Goal: Task Accomplishment & Management: Manage account settings

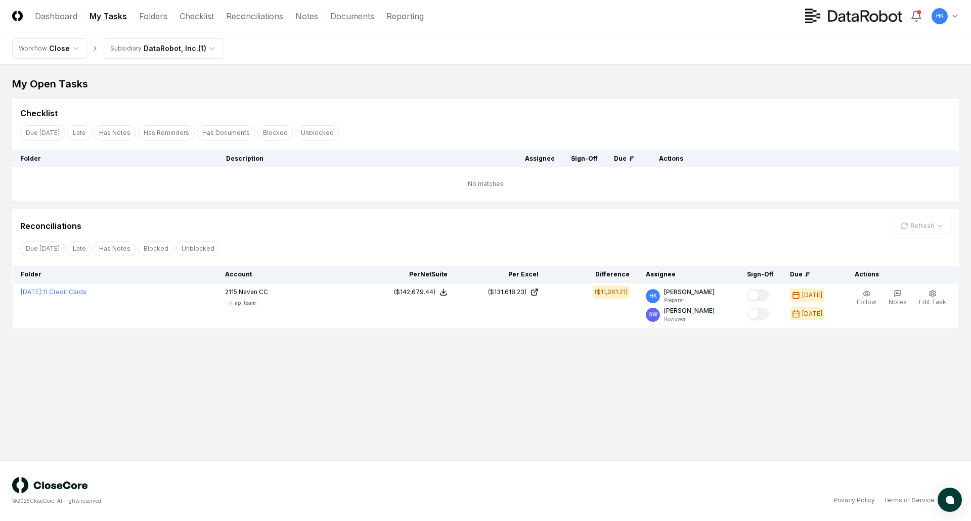
click at [578, 374] on main "My Open Tasks Cancel Reassign Checklist Due Today Late Has Notes Has Reminders …" at bounding box center [485, 263] width 971 height 396
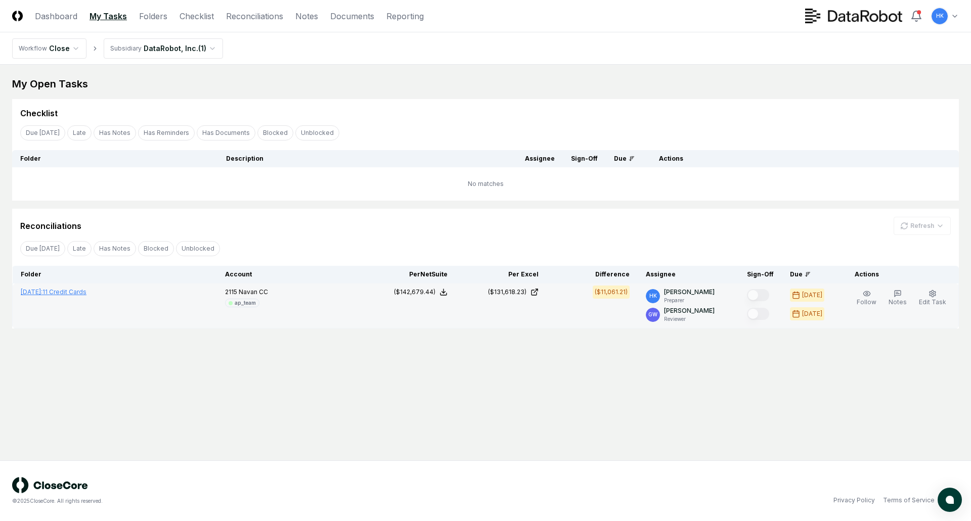
click at [42, 292] on span "[DATE] :" at bounding box center [32, 292] width 22 height 8
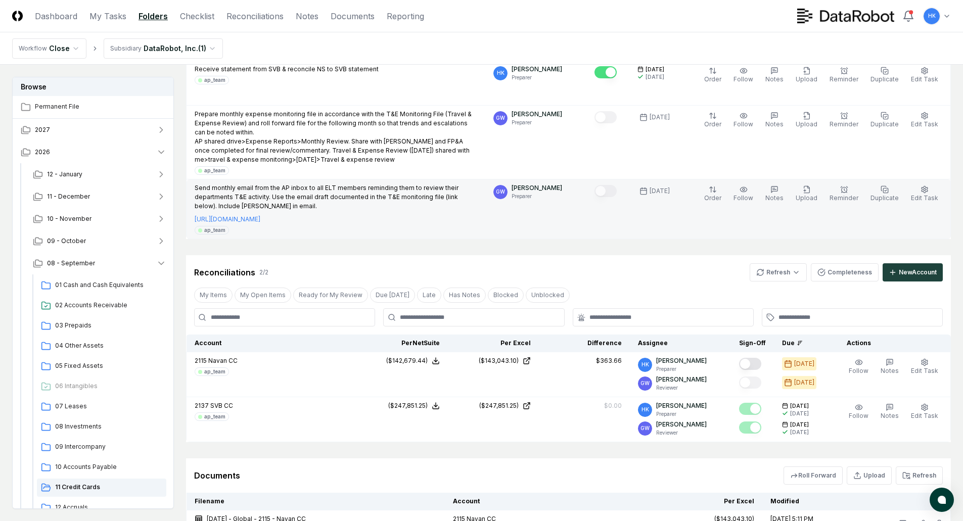
scroll to position [657, 0]
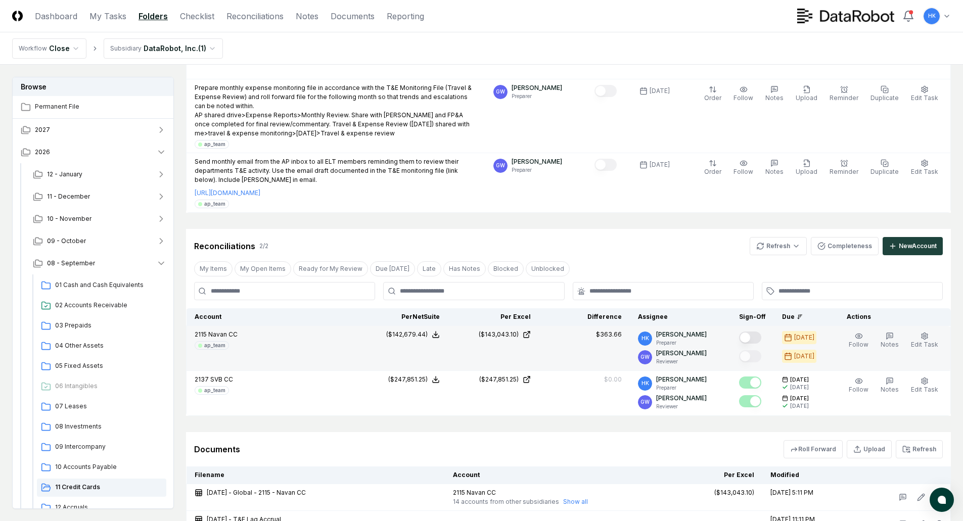
click at [751, 335] on button "Mark complete" at bounding box center [750, 338] width 22 height 12
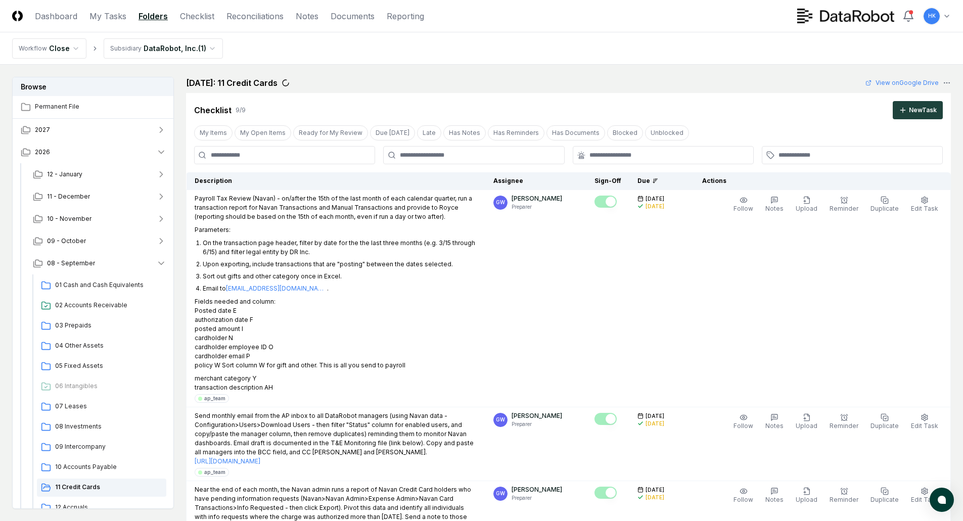
click at [735, 41] on nav "Workflow Close Subsidiary DataRobot, Inc. ( 1 )" at bounding box center [481, 48] width 963 height 32
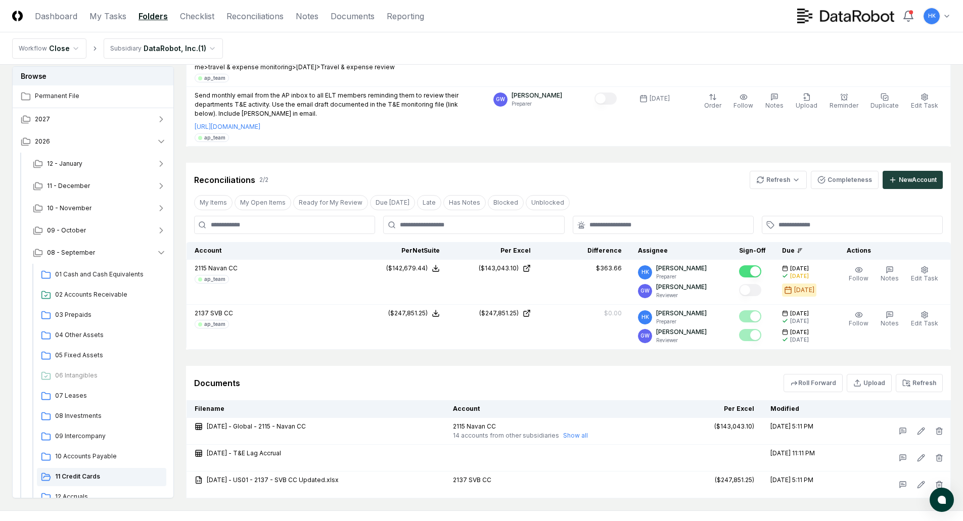
scroll to position [758, 0]
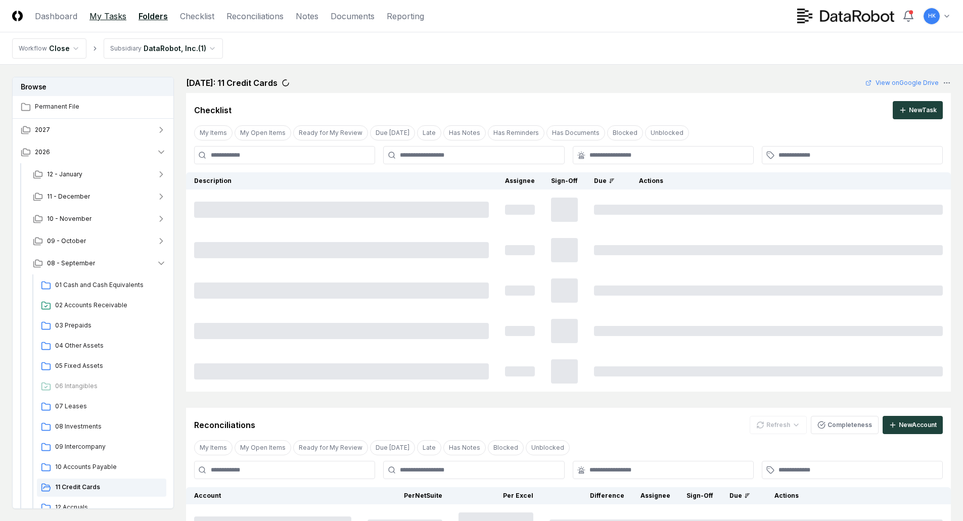
click at [104, 12] on link "My Tasks" at bounding box center [107, 16] width 37 height 12
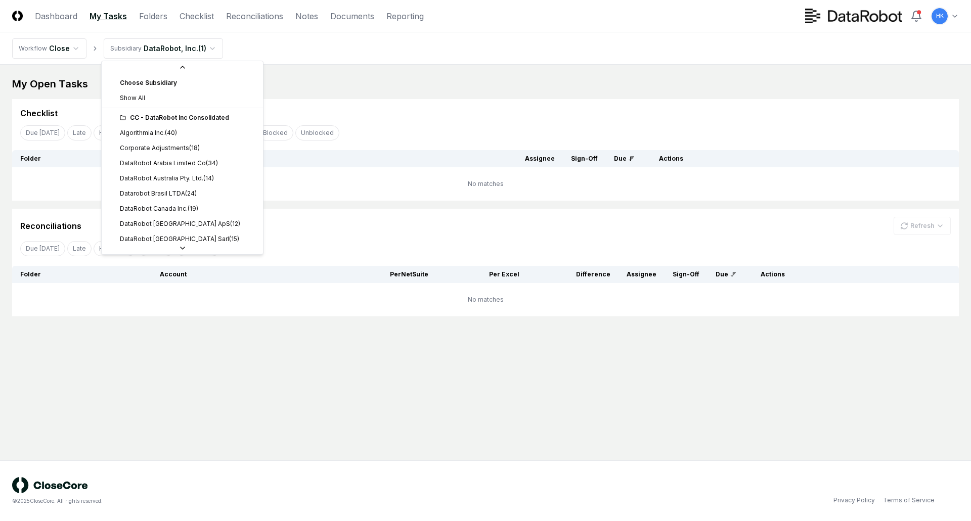
click at [210, 50] on html "CloseCore Dashboard My Tasks Folders Checklist Reconciliations Notes Documents …" at bounding box center [485, 260] width 971 height 521
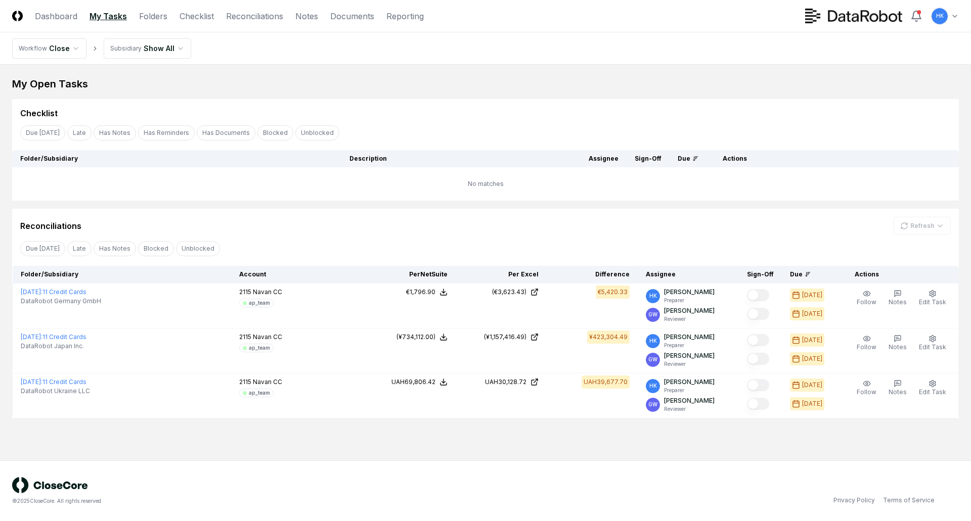
click at [546, 430] on main "My Open Tasks Cancel Reassign Checklist Due [DATE] Late Has Notes Has Reminders…" at bounding box center [485, 263] width 971 height 396
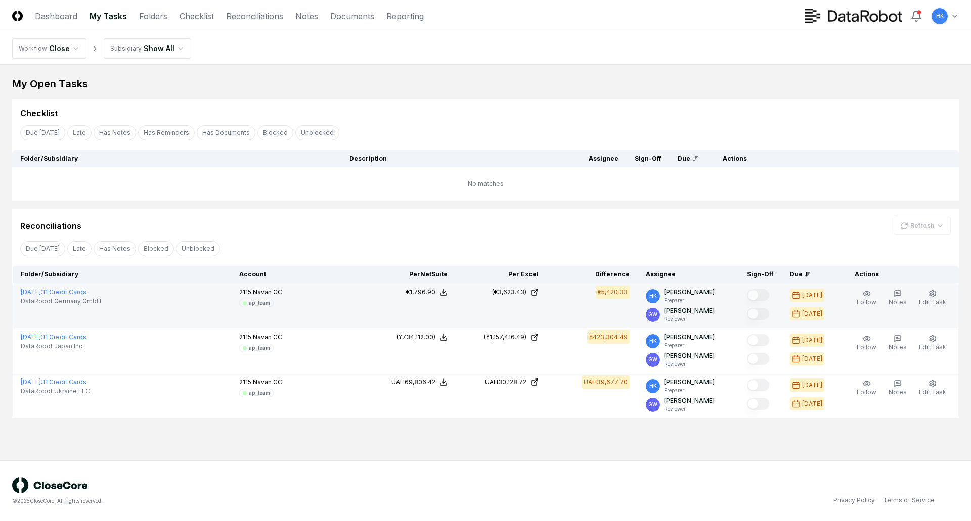
click at [42, 293] on span "[DATE] :" at bounding box center [32, 292] width 22 height 8
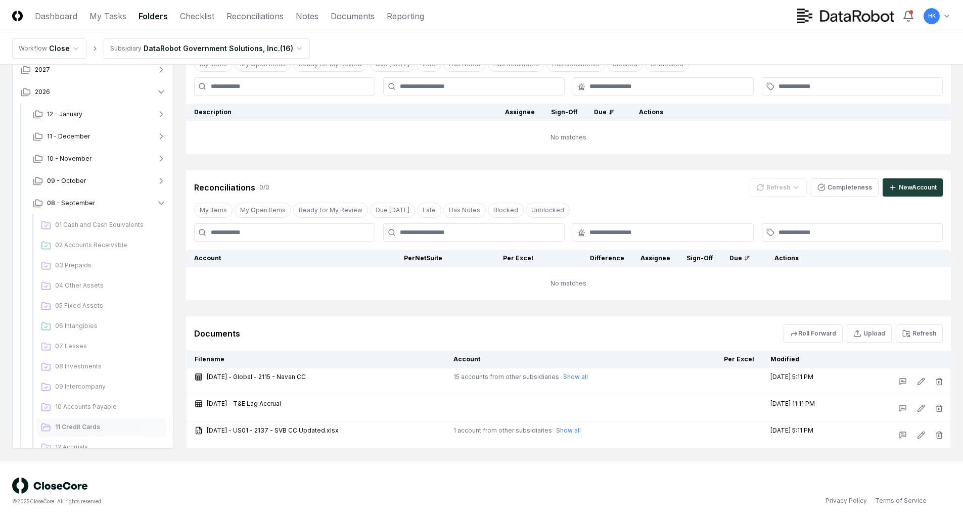
scroll to position [69, 0]
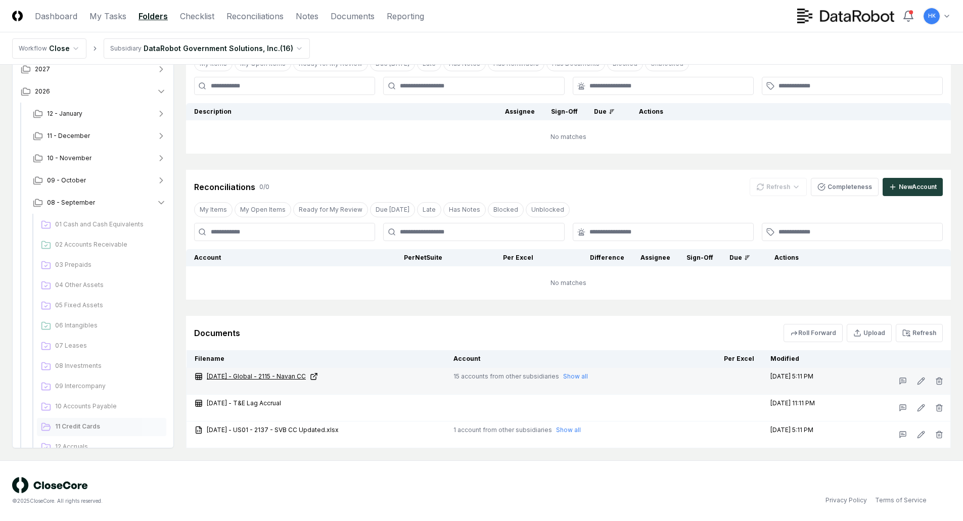
click at [296, 378] on link "[DATE] - Global - 2115 - Navan CC" at bounding box center [316, 376] width 243 height 9
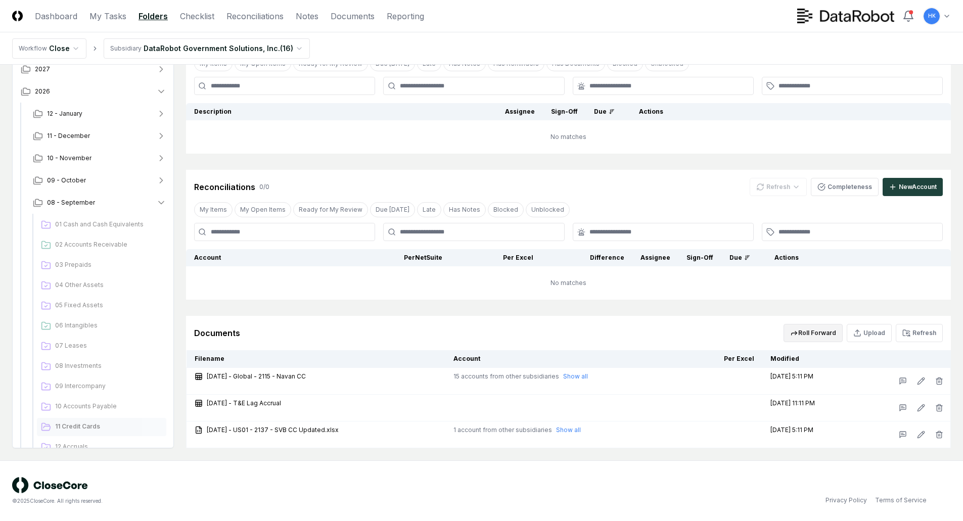
scroll to position [0, 0]
